Goal: Find specific page/section: Find specific page/section

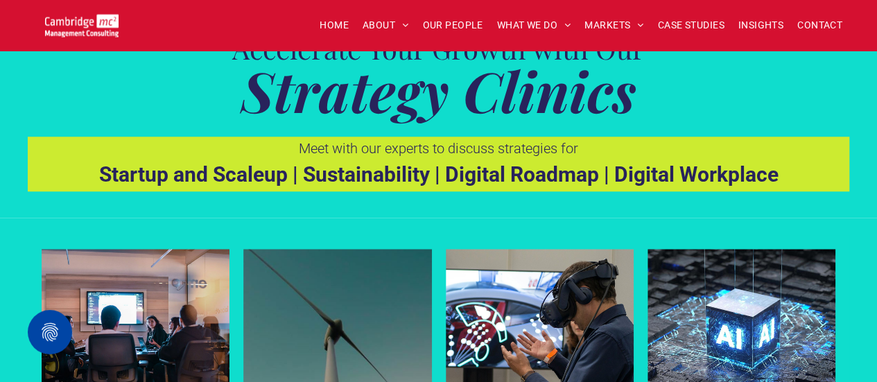
scroll to position [577, 0]
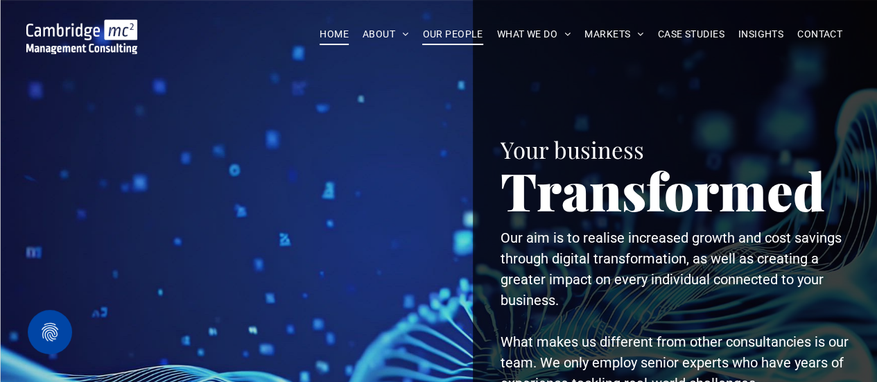
click at [437, 31] on span "OUR PEOPLE" at bounding box center [452, 34] width 60 height 21
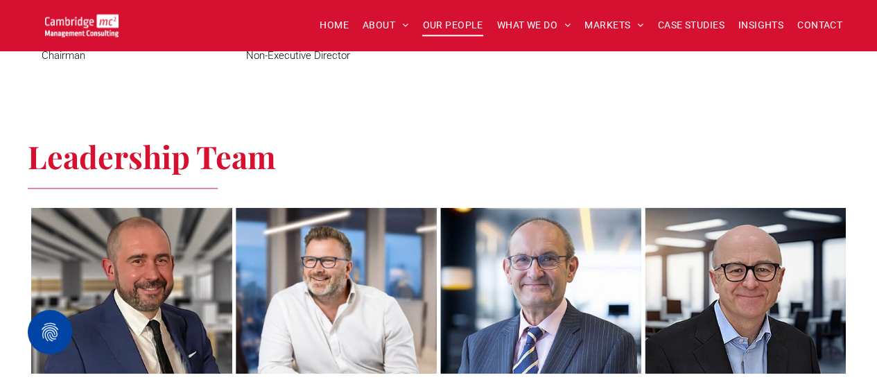
scroll to position [832, 0]
